Goal: Obtain resource: Download file/media

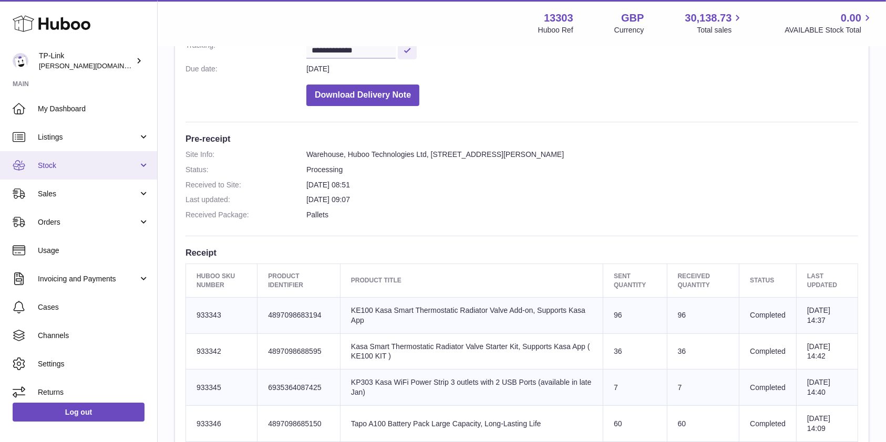
click at [67, 157] on link "Stock" at bounding box center [78, 165] width 157 height 28
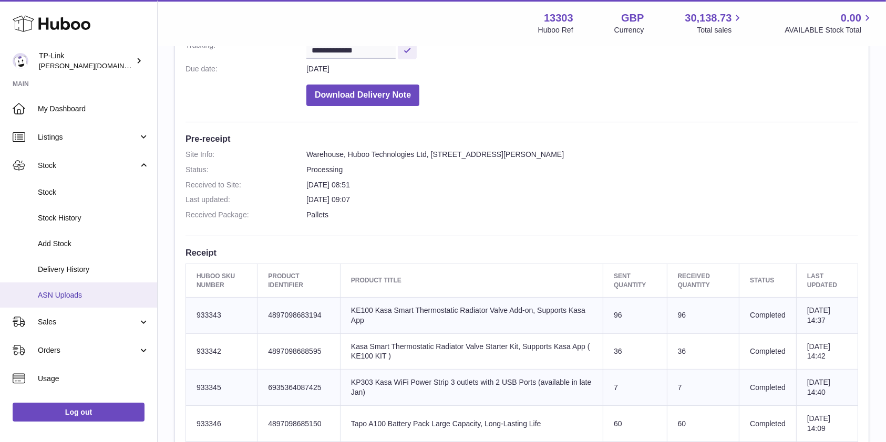
click at [79, 294] on span "ASN Uploads" at bounding box center [93, 296] width 111 height 10
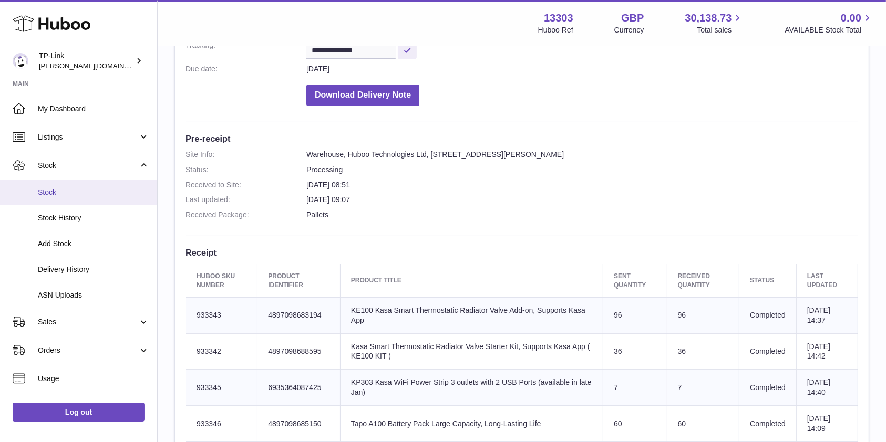
click at [79, 193] on span "Stock" at bounding box center [93, 193] width 111 height 10
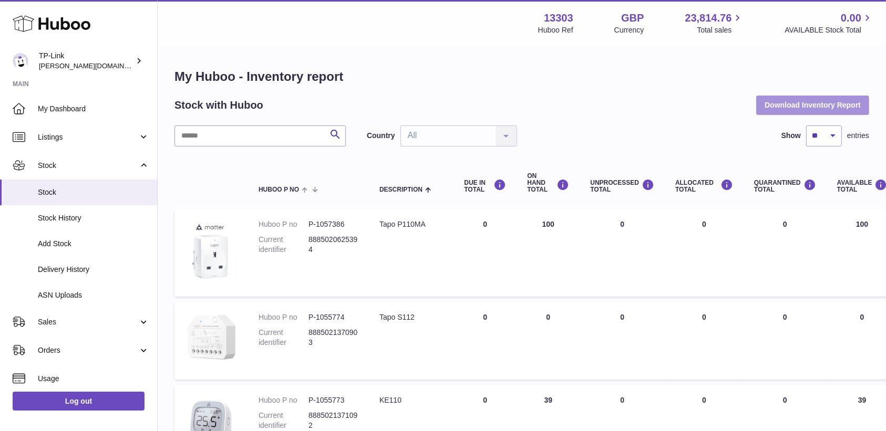
click at [763, 108] on button "Download Inventory Report" at bounding box center [812, 105] width 113 height 19
